Goal: Transaction & Acquisition: Purchase product/service

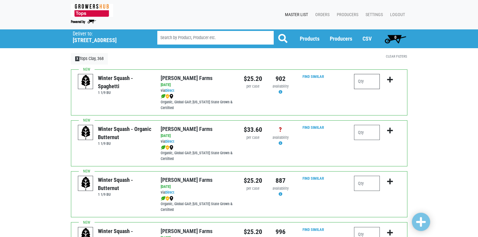
click at [368, 79] on input "number" at bounding box center [367, 81] width 26 height 15
type input "1"
click at [366, 183] on input "number" at bounding box center [367, 183] width 26 height 15
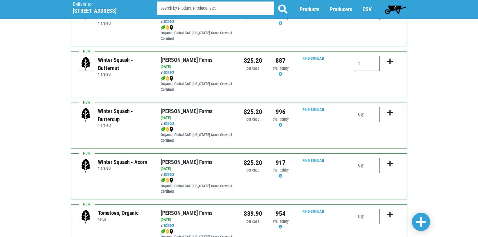
scroll to position [121, 0]
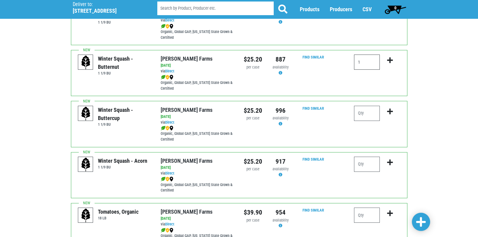
type input "1"
click at [361, 159] on input "number" at bounding box center [367, 164] width 26 height 15
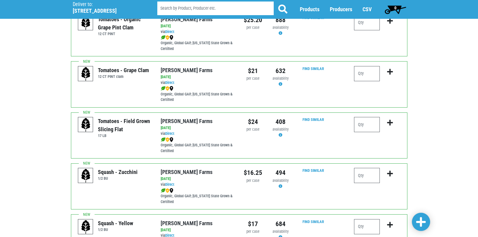
scroll to position [425, 0]
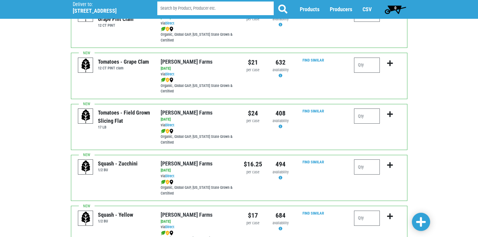
type input "1"
click at [373, 169] on input "number" at bounding box center [367, 167] width 26 height 15
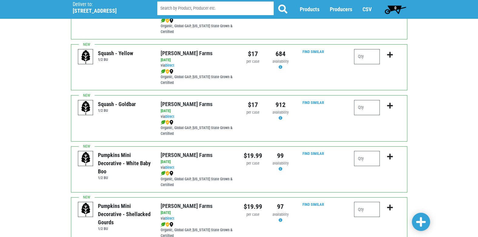
scroll to position [583, 0]
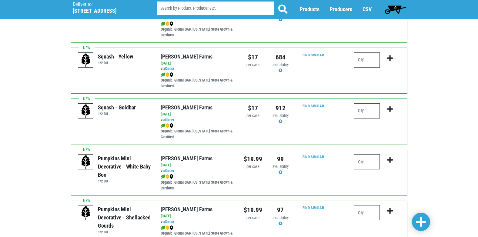
type input "1"
click at [420, 220] on span at bounding box center [421, 222] width 10 height 11
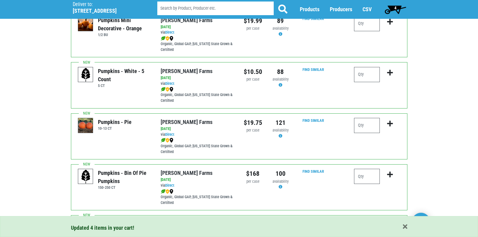
scroll to position [886, 0]
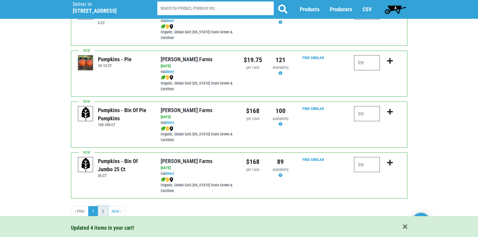
click at [103, 215] on link "2" at bounding box center [103, 211] width 10 height 11
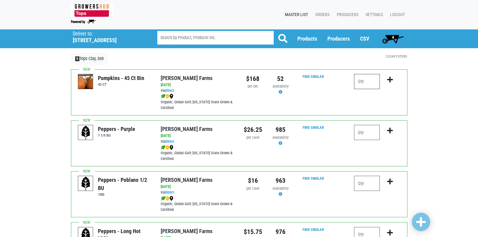
click at [369, 84] on input "number" at bounding box center [367, 81] width 26 height 15
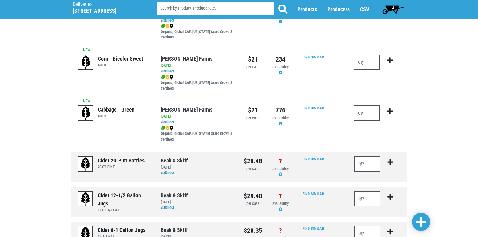
scroll to position [485, 0]
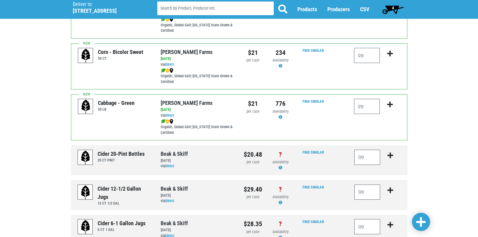
type input "2"
click at [367, 54] on input "number" at bounding box center [367, 55] width 26 height 15
type input "1"
click at [370, 110] on input "number" at bounding box center [367, 106] width 26 height 15
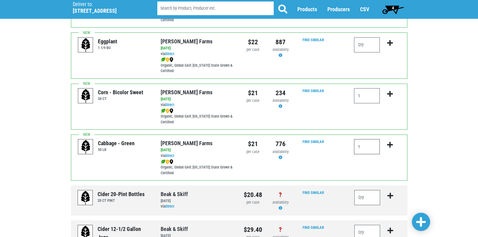
scroll to position [441, 0]
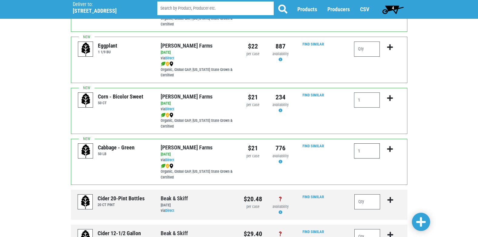
type input "1"
click at [419, 215] on link at bounding box center [421, 222] width 18 height 18
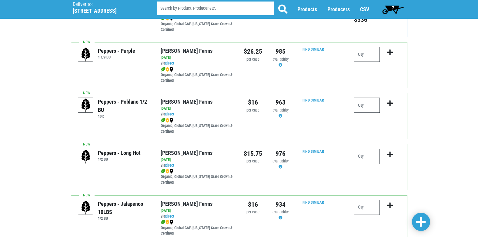
scroll to position [77, 0]
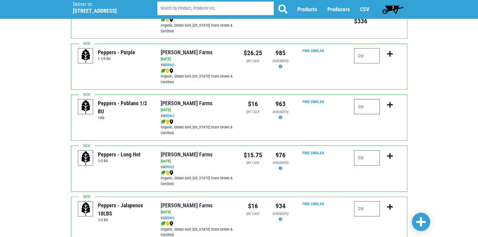
click at [368, 104] on input "number" at bounding box center [367, 106] width 26 height 15
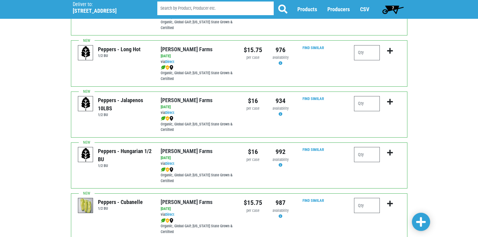
scroll to position [198, 0]
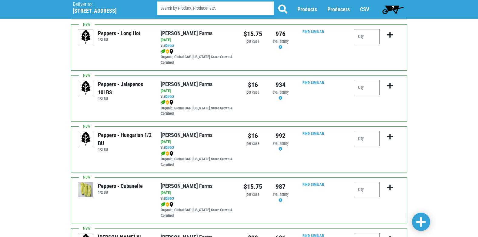
type input "1"
click at [356, 188] on input "number" at bounding box center [367, 189] width 26 height 15
type input "1"
click at [420, 226] on span at bounding box center [421, 222] width 10 height 11
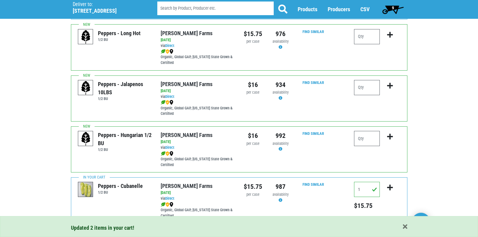
click at [393, 8] on span "9" at bounding box center [393, 7] width 2 height 5
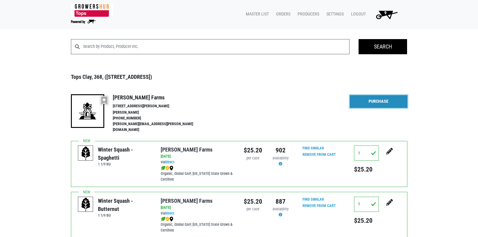
click at [367, 105] on link "Purchase" at bounding box center [379, 101] width 58 height 13
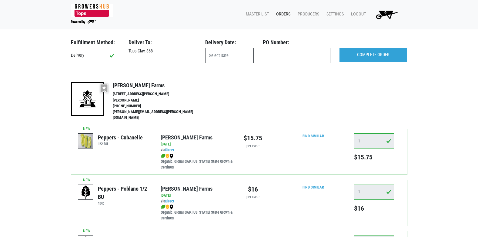
click at [222, 53] on input "text" at bounding box center [229, 55] width 49 height 15
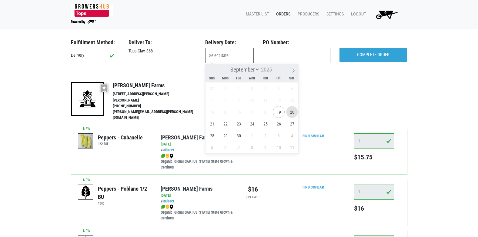
click at [295, 110] on span "20" at bounding box center [292, 112] width 12 height 12
type input "[DATE]"
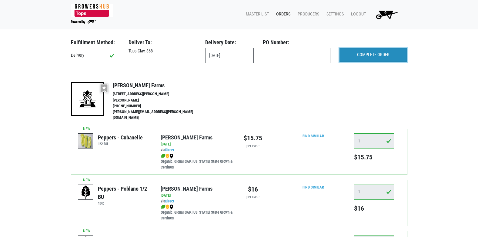
click at [387, 54] on input "COMPLETE ORDER" at bounding box center [374, 55] width 68 height 14
